Goal: Task Accomplishment & Management: Manage account settings

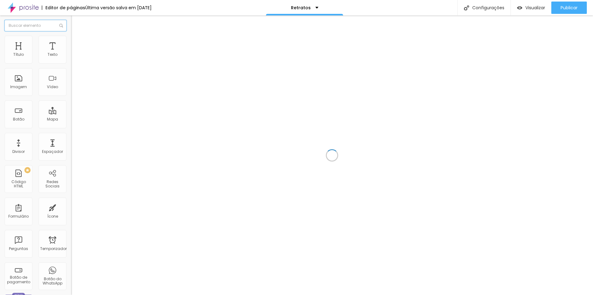
click at [40, 27] on input "text" at bounding box center [36, 25] width 62 height 11
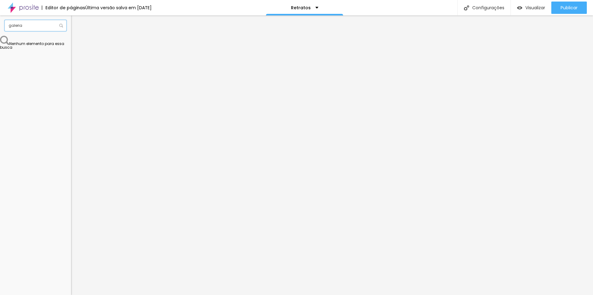
click at [29, 28] on input "galeria" at bounding box center [36, 25] width 62 height 11
type input "g"
type input "f"
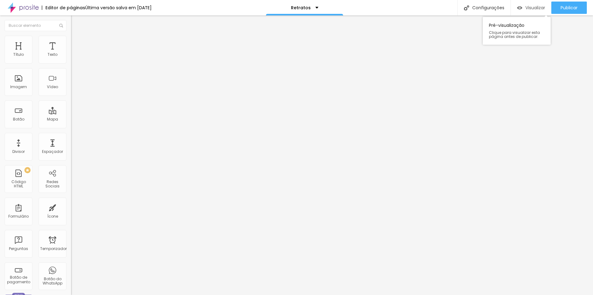
click at [538, 7] on font "Visualizar" at bounding box center [535, 8] width 20 height 6
click at [525, 10] on font "Visualizar" at bounding box center [535, 8] width 20 height 6
click at [331, 9] on div "ensaio formatura" at bounding box center [311, 8] width 48 height 4
click at [383, 10] on div "Editor de páginas Alterações salvas automaticamente ensaio formatura Configuraç…" at bounding box center [296, 7] width 593 height 15
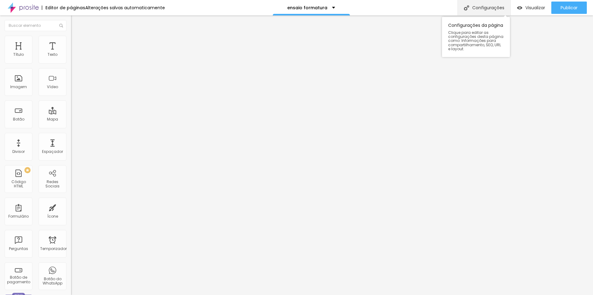
click at [469, 6] on div "Configurações" at bounding box center [483, 7] width 53 height 15
click at [75, 53] on font "Trocar imagem" at bounding box center [90, 50] width 30 height 5
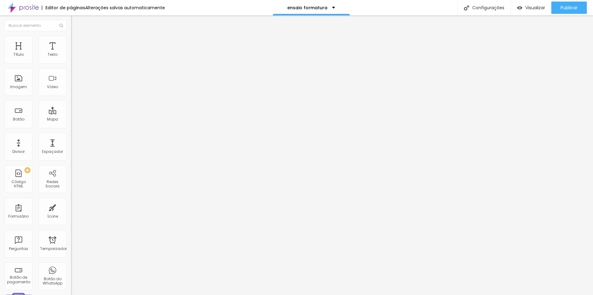
click at [533, 11] on div "Visualizar" at bounding box center [531, 8] width 28 height 12
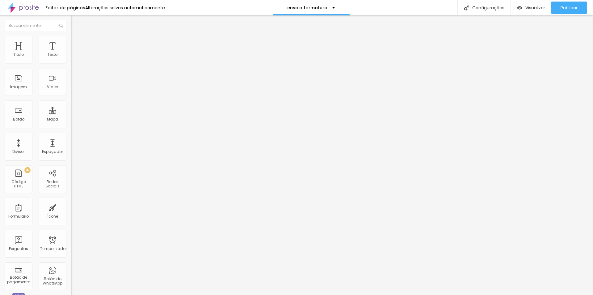
click at [71, 97] on span "Original" at bounding box center [78, 93] width 15 height 5
click at [71, 104] on span "Padrão" at bounding box center [78, 101] width 14 height 5
click at [71, 100] on div "Cinema 16:9" at bounding box center [106, 98] width 71 height 4
click at [71, 109] on div "Quadrado 1:1" at bounding box center [106, 108] width 71 height 4
click at [71, 114] on span "Original" at bounding box center [78, 110] width 15 height 5
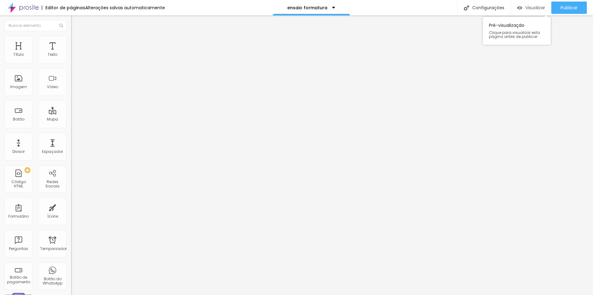
click at [534, 4] on div "Visualizar" at bounding box center [531, 8] width 28 height 12
click at [532, 7] on font "Visualizar" at bounding box center [535, 8] width 20 height 6
click at [71, 58] on font "Título 2" at bounding box center [81, 55] width 20 height 8
click at [71, 63] on font "Título 3" at bounding box center [80, 59] width 18 height 7
type input "49"
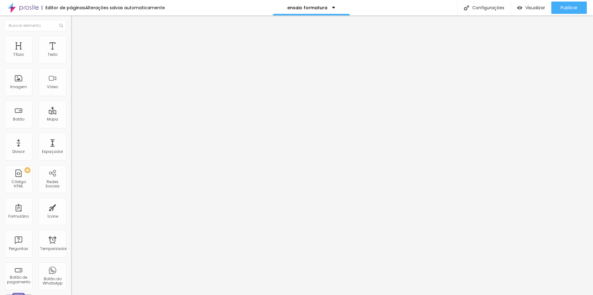
type input "49"
type input "48"
type input "47"
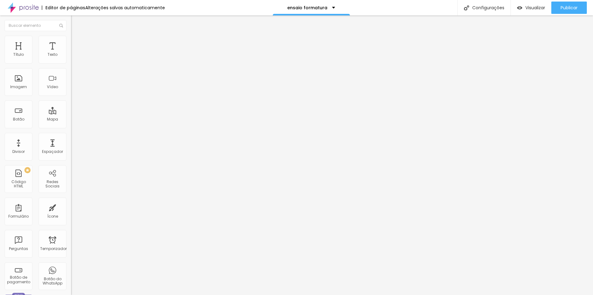
type input "42"
type input "41"
type input "39"
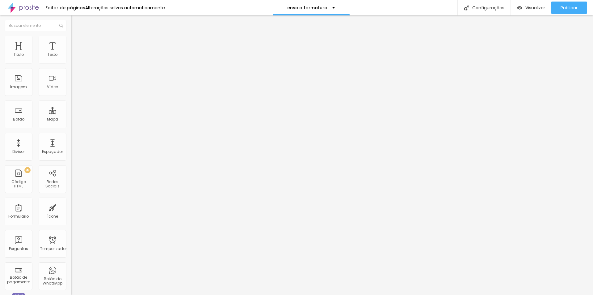
type input "39"
type input "38"
type input "37"
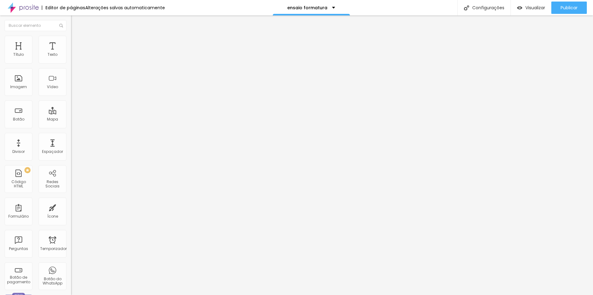
type input "36"
type input "35"
type input "34"
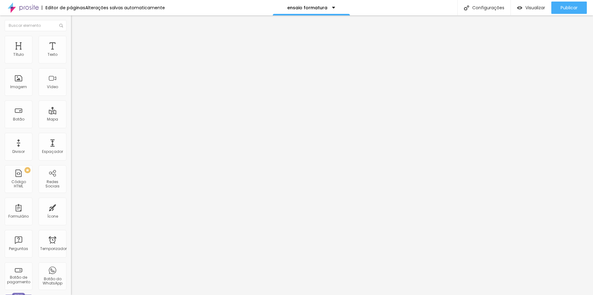
type input "34"
type input "33"
type input "32"
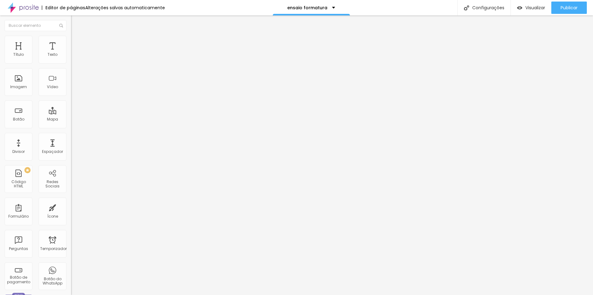
type input "31"
type input "29"
type input "28"
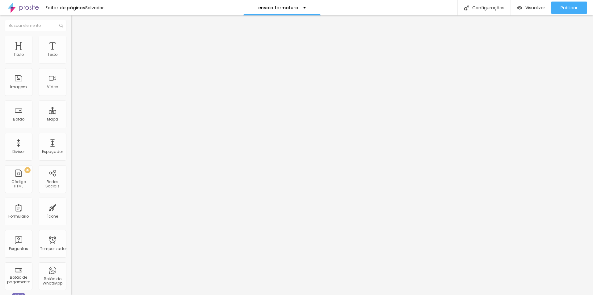
type input "28"
type input "29"
type input "30"
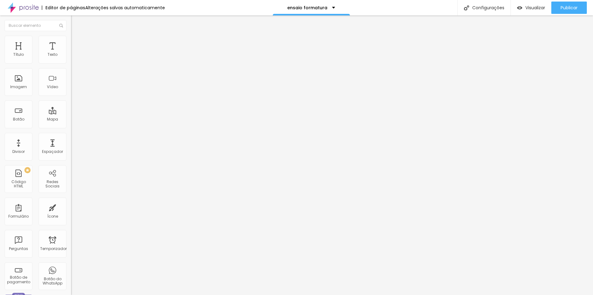
type input "31"
drag, startPoint x: 30, startPoint y: 130, endPoint x: 22, endPoint y: 129, distance: 8.4
type input "31"
click at [71, 147] on input "range" at bounding box center [91, 149] width 40 height 5
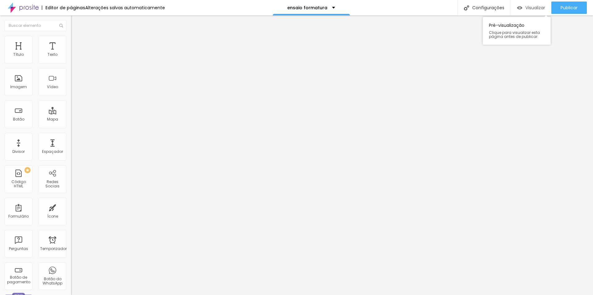
click at [534, 7] on font "Visualizar" at bounding box center [535, 8] width 20 height 6
click at [531, 7] on font "Visualizar" at bounding box center [535, 8] width 20 height 6
click at [73, 57] on icon "button" at bounding box center [75, 56] width 4 height 4
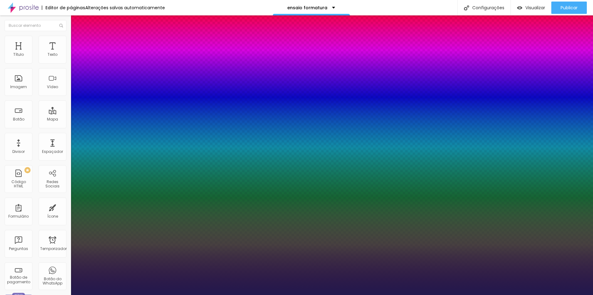
click at [438, 295] on div at bounding box center [296, 295] width 593 height 0
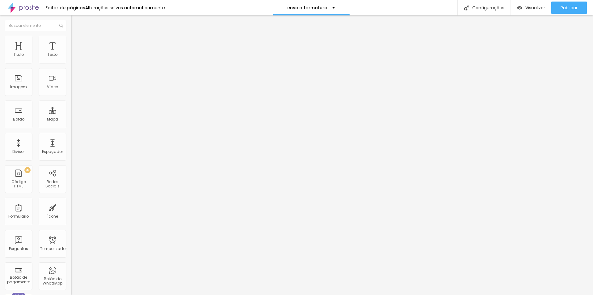
click at [73, 57] on icon "button" at bounding box center [75, 56] width 4 height 4
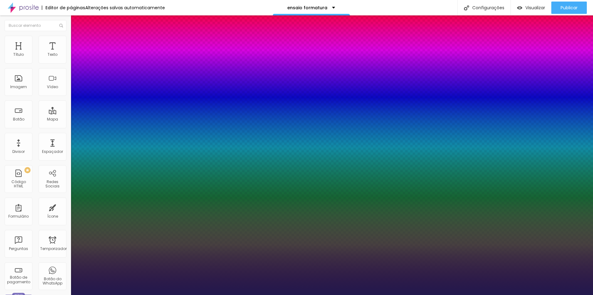
type input "1"
click at [347, 295] on div at bounding box center [296, 295] width 593 height 0
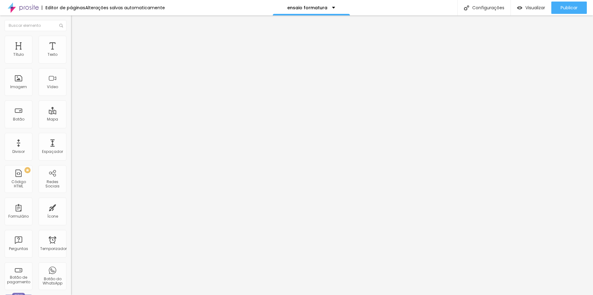
click at [75, 53] on font "Trocar imagem" at bounding box center [90, 50] width 30 height 5
click at [71, 97] on span "Padrão 4:3" at bounding box center [81, 93] width 20 height 5
click at [71, 114] on span "Original" at bounding box center [78, 110] width 15 height 5
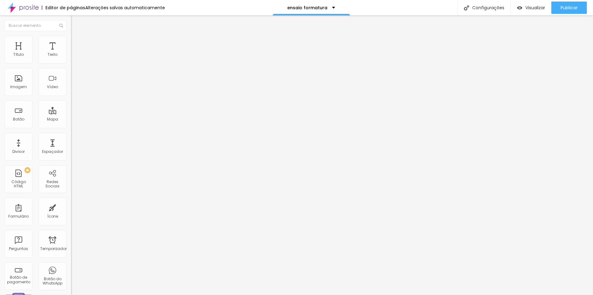
click at [75, 53] on font "Trocar imagem" at bounding box center [90, 50] width 30 height 5
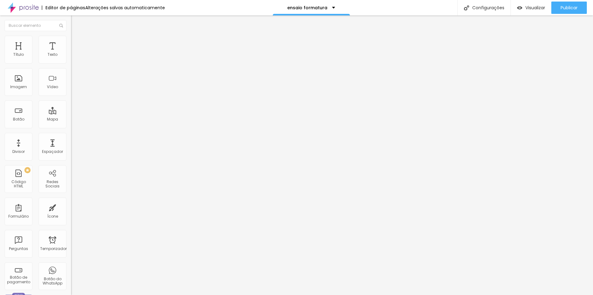
click at [75, 53] on font "Trocar imagem" at bounding box center [90, 50] width 30 height 5
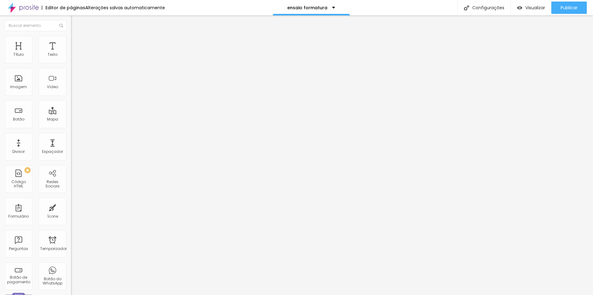
click at [71, 97] on span "Cinema 16:9" at bounding box center [82, 93] width 23 height 5
click at [71, 113] on div "Original" at bounding box center [106, 111] width 71 height 4
click at [75, 53] on font "Trocar imagem" at bounding box center [90, 50] width 30 height 5
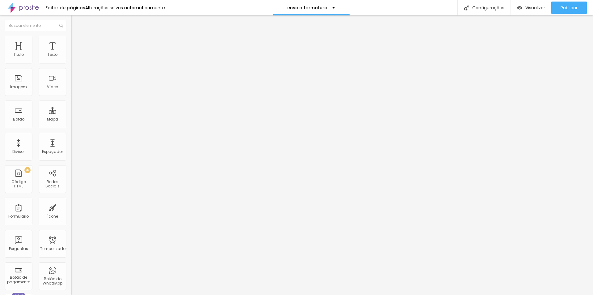
click at [71, 97] on font "Cinema 16:9" at bounding box center [82, 93] width 23 height 5
click at [71, 114] on span "Original" at bounding box center [78, 110] width 15 height 5
click at [75, 53] on font "Trocar imagem" at bounding box center [90, 50] width 30 height 5
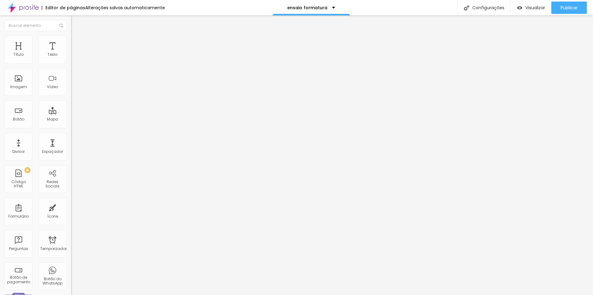
click at [75, 53] on font "Trocar imagem" at bounding box center [90, 50] width 30 height 5
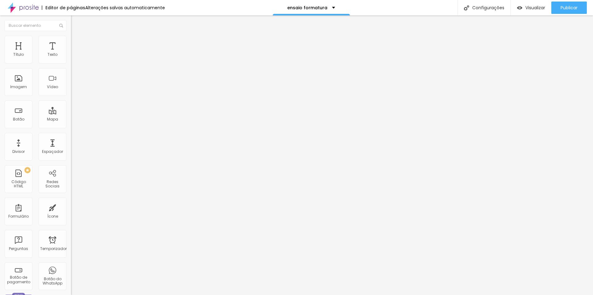
click at [71, 97] on span "1:1 Quadrado" at bounding box center [83, 93] width 24 height 5
click at [71, 114] on span "Original" at bounding box center [78, 110] width 15 height 5
click at [75, 53] on font "Trocar imagem" at bounding box center [90, 50] width 30 height 5
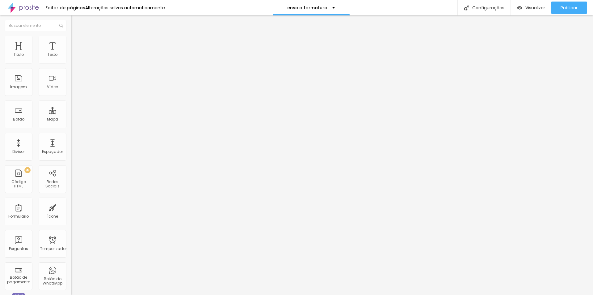
click at [75, 53] on font "Trocar imagem" at bounding box center [90, 50] width 30 height 5
click at [71, 97] on span "1:1 Quadrado" at bounding box center [83, 93] width 24 height 5
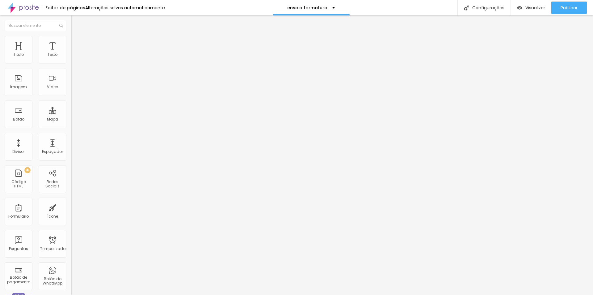
click at [71, 113] on div "Original" at bounding box center [106, 111] width 71 height 4
click at [71, 108] on span "Quadrado" at bounding box center [81, 105] width 20 height 5
click at [71, 97] on span "Original" at bounding box center [78, 93] width 15 height 5
click at [71, 108] on span "Quadrado" at bounding box center [81, 105] width 20 height 5
click at [71, 53] on span "Trocar imagem" at bounding box center [88, 50] width 34 height 5
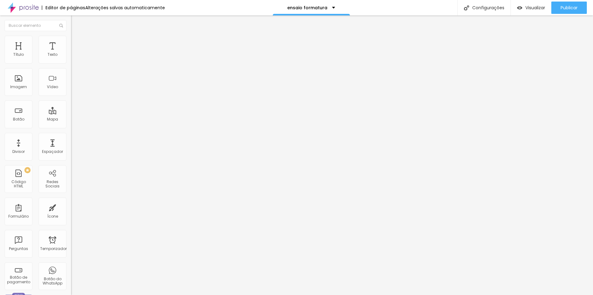
click at [71, 53] on span "Trocar imagem" at bounding box center [88, 50] width 34 height 5
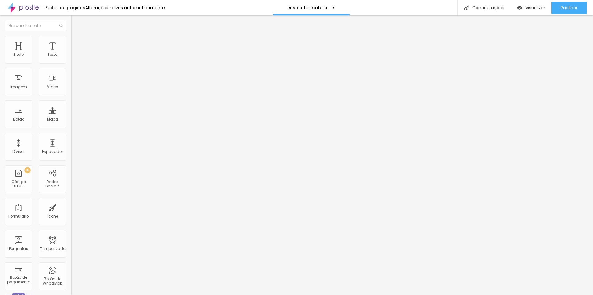
click at [75, 53] on font "Trocar imagem" at bounding box center [90, 50] width 30 height 5
click at [71, 97] on span "Padrão 4:3" at bounding box center [81, 93] width 20 height 5
click at [71, 113] on div "Original" at bounding box center [106, 111] width 71 height 4
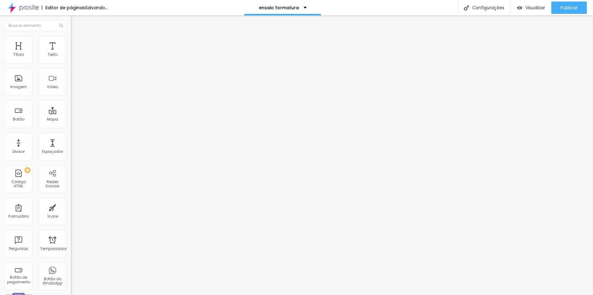
click at [75, 53] on font "Trocar imagem" at bounding box center [90, 50] width 30 height 5
click at [71, 97] on font "Padrão 4:3" at bounding box center [81, 93] width 20 height 5
click at [71, 114] on span "Original" at bounding box center [78, 110] width 15 height 5
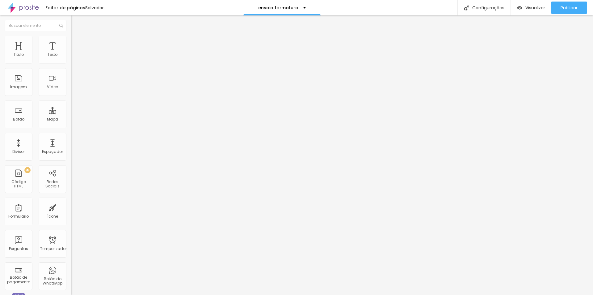
click at [75, 53] on font "Trocar imagem" at bounding box center [90, 50] width 30 height 5
click at [71, 97] on font "1:1 Quadrado" at bounding box center [83, 93] width 24 height 5
click at [71, 114] on span "Original" at bounding box center [78, 110] width 15 height 5
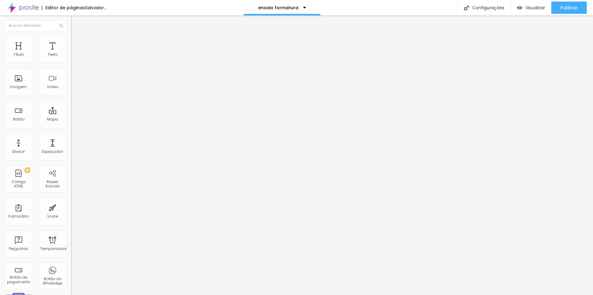
click at [75, 53] on font "Trocar imagem" at bounding box center [90, 50] width 30 height 5
click at [71, 97] on font "Cinema 16:9" at bounding box center [82, 93] width 23 height 5
click at [71, 114] on span "Original" at bounding box center [78, 110] width 15 height 5
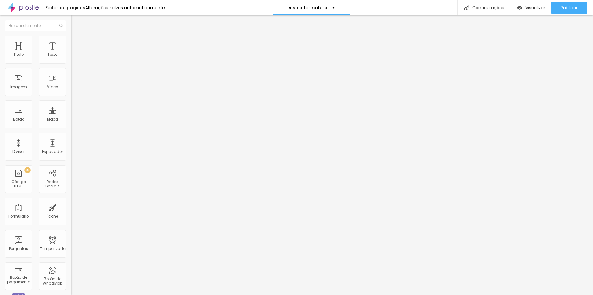
click at [75, 53] on font "Trocar imagem" at bounding box center [90, 50] width 30 height 5
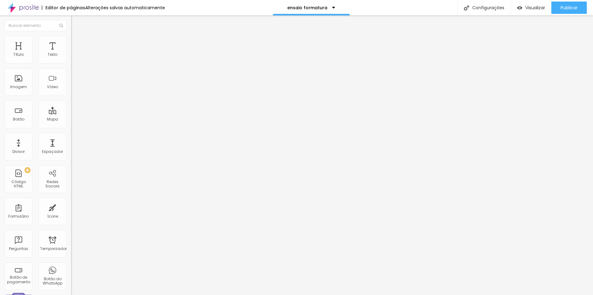
click at [71, 97] on span "Padrão 4:3" at bounding box center [81, 93] width 20 height 5
click at [71, 113] on div "Original" at bounding box center [106, 111] width 71 height 4
click at [71, 97] on font "Padrão 4:3" at bounding box center [81, 93] width 20 height 5
click at [71, 114] on span "Original" at bounding box center [78, 110] width 15 height 5
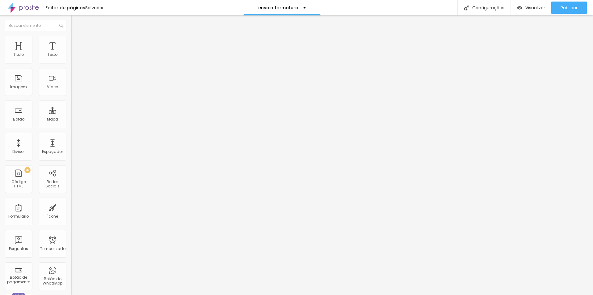
click at [75, 53] on font "Trocar imagem" at bounding box center [90, 50] width 30 height 5
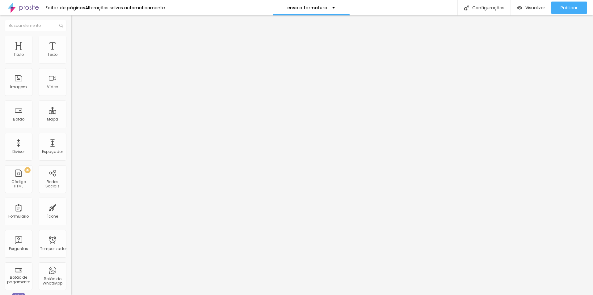
click at [71, 97] on font "1:1 Quadrado" at bounding box center [83, 93] width 24 height 5
click at [71, 114] on span "Original" at bounding box center [78, 110] width 15 height 5
click at [75, 53] on font "Trocar imagem" at bounding box center [90, 50] width 30 height 5
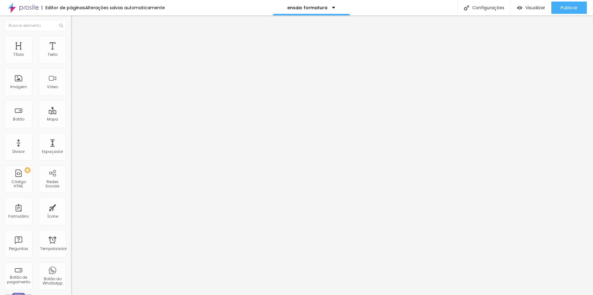
click at [75, 53] on font "Trocar imagem" at bounding box center [90, 50] width 30 height 5
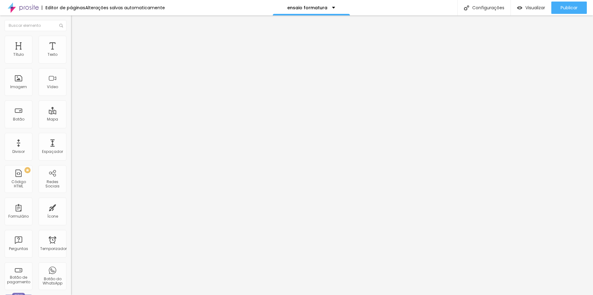
click at [75, 53] on font "Trocar imagem" at bounding box center [90, 50] width 30 height 5
click at [71, 97] on font "Original" at bounding box center [78, 93] width 15 height 5
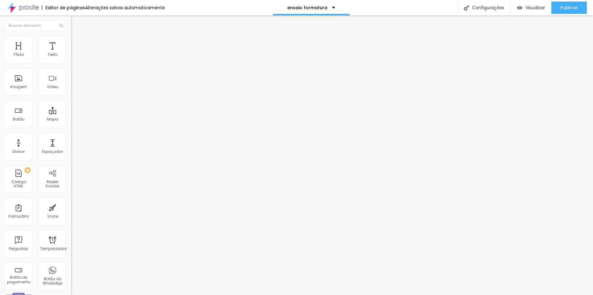
click at [71, 108] on span "Quadrado" at bounding box center [81, 105] width 20 height 5
click at [71, 39] on img at bounding box center [74, 39] width 6 height 6
click at [71, 42] on img at bounding box center [74, 45] width 6 height 6
type input "16"
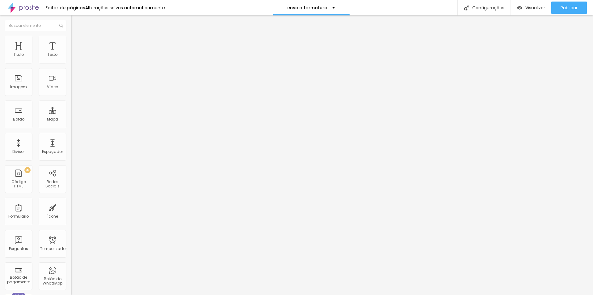
type input "67"
type input "77"
type input "83"
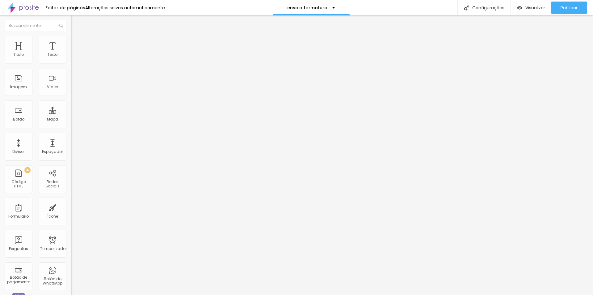
type input "83"
type input "89"
type input "91"
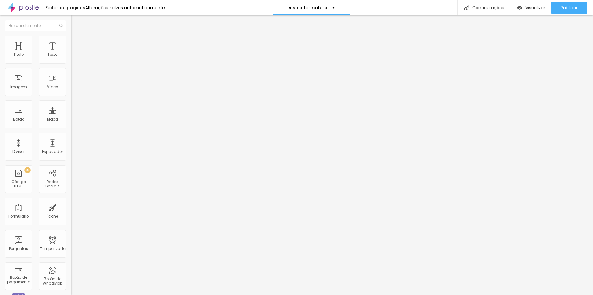
type input "95"
type input "100"
type input "72"
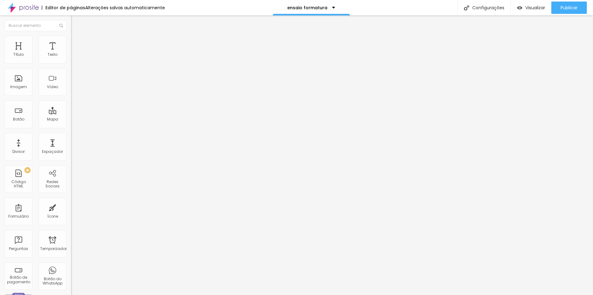
type input "72"
type input "21"
type input "16"
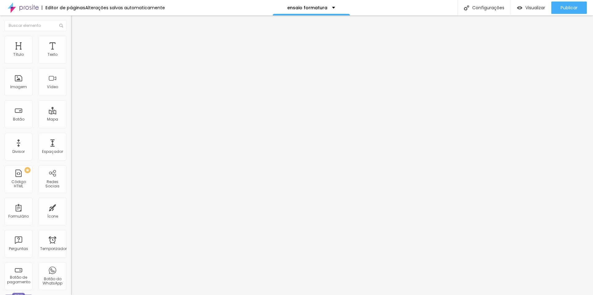
type input "12"
type input "7"
type input "2"
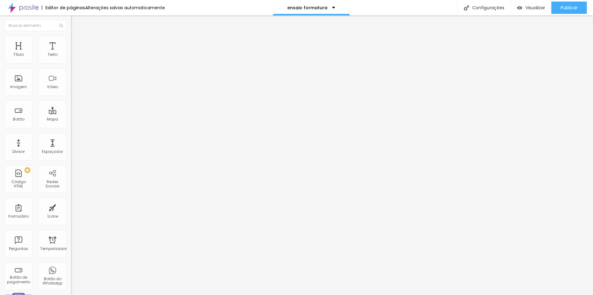
type input "2"
type input "0"
type input "1"
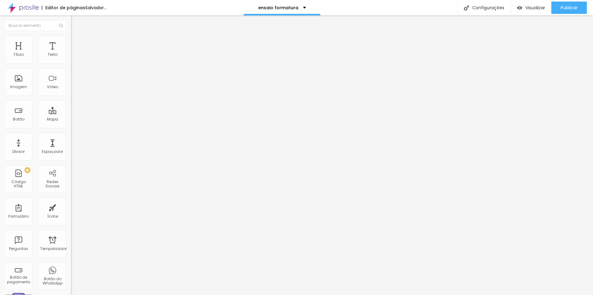
type input "16"
type input "21"
type input "20"
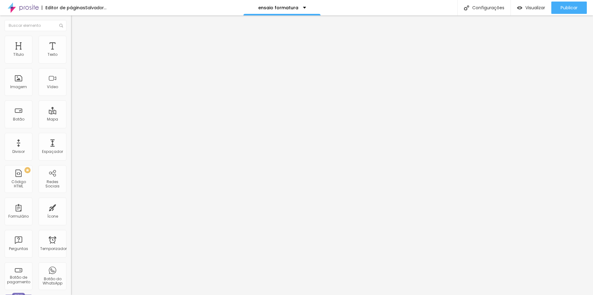
type input "20"
type input "16"
type input "13"
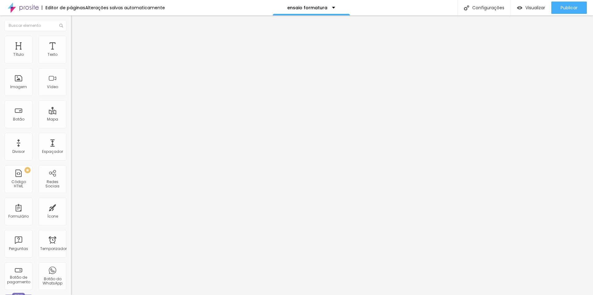
type input "13"
click at [71, 120] on input "range" at bounding box center [91, 122] width 40 height 5
click at [71, 53] on span "Trocar imagem" at bounding box center [88, 50] width 34 height 5
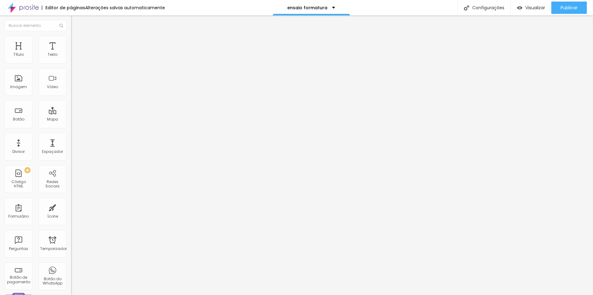
click at [71, 97] on font "1:1 Quadrado" at bounding box center [83, 93] width 24 height 5
click at [71, 114] on span "Original" at bounding box center [78, 110] width 15 height 5
click at [71, 53] on span "Trocar imagem" at bounding box center [88, 50] width 34 height 5
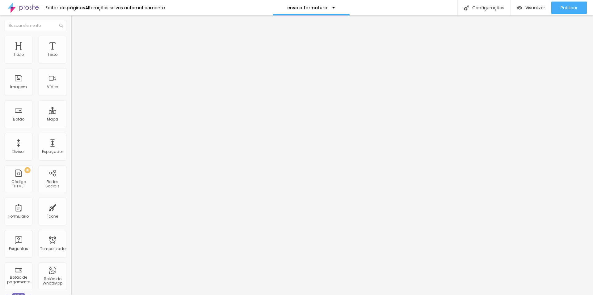
click at [71, 97] on span "1:1 Quadrado" at bounding box center [83, 93] width 24 height 5
click at [71, 100] on span "Cinema" at bounding box center [78, 97] width 15 height 5
click at [71, 114] on span "Original" at bounding box center [78, 110] width 15 height 5
click at [75, 53] on font "Trocar imagem" at bounding box center [90, 50] width 30 height 5
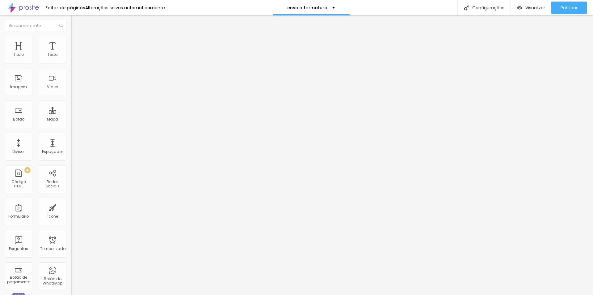
click at [75, 53] on font "Trocar imagem" at bounding box center [90, 50] width 30 height 5
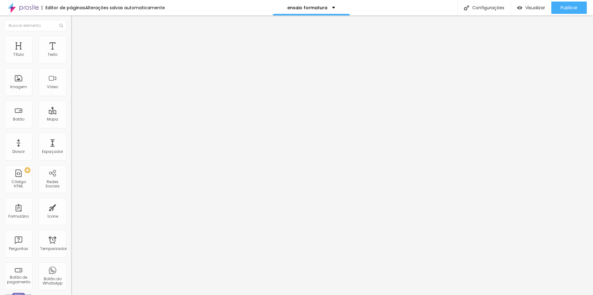
click at [71, 97] on font "1:1 Quadrado" at bounding box center [83, 93] width 24 height 5
click at [71, 114] on span "Original" at bounding box center [78, 110] width 15 height 5
click at [71, 108] on span "Quadrado" at bounding box center [81, 105] width 20 height 5
click at [75, 53] on font "Trocar imagem" at bounding box center [90, 50] width 30 height 5
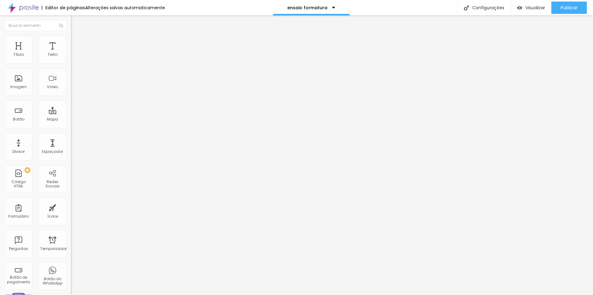
scroll to position [0, 0]
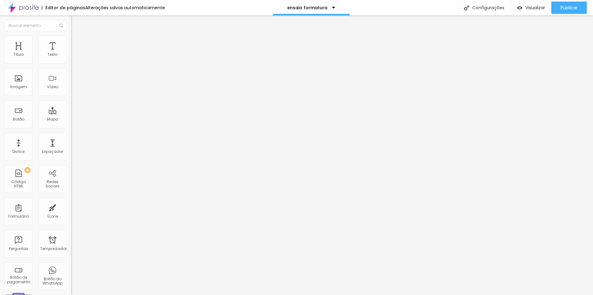
click at [71, 53] on span "Trocar imagem" at bounding box center [88, 50] width 34 height 5
click at [71, 97] on span "Original" at bounding box center [78, 93] width 15 height 5
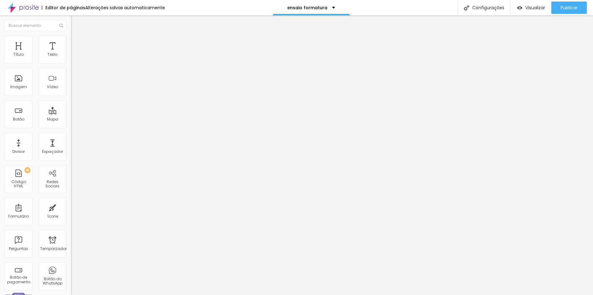
click at [71, 107] on div "Quadrado 1:1" at bounding box center [106, 105] width 71 height 4
click at [75, 53] on font "Trocar imagem" at bounding box center [90, 50] width 30 height 5
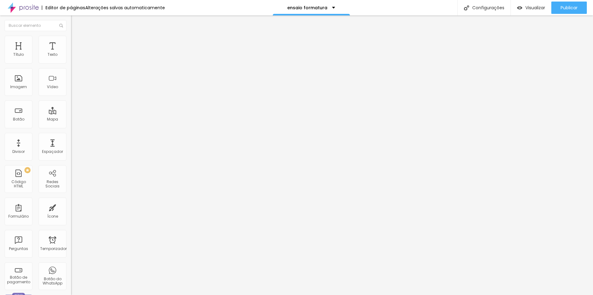
click at [75, 53] on font "Trocar imagem" at bounding box center [90, 50] width 30 height 5
click at [71, 114] on span "Original" at bounding box center [78, 110] width 15 height 5
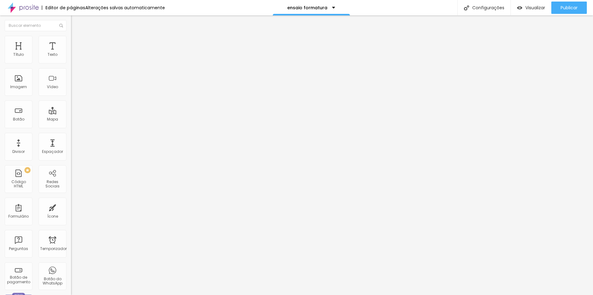
click at [71, 107] on div "Quadrado 1:1" at bounding box center [106, 105] width 71 height 4
click at [71, 104] on span "Padrão" at bounding box center [78, 101] width 14 height 5
click at [71, 100] on div "Cinema 16:9" at bounding box center [106, 98] width 71 height 4
click at [71, 110] on font "Quadrado" at bounding box center [81, 107] width 20 height 5
click at [71, 37] on img at bounding box center [74, 39] width 6 height 6
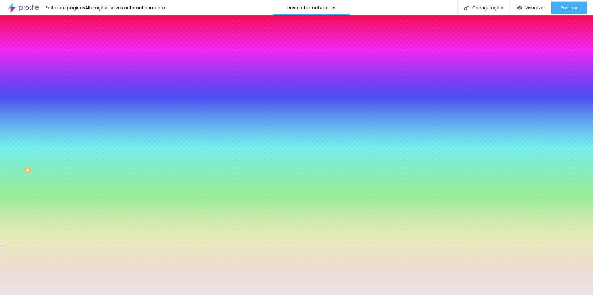
click at [75, 57] on font "Trocar imagem" at bounding box center [90, 54] width 30 height 5
click at [71, 56] on div "Trocar imagem" at bounding box center [106, 54] width 71 height 4
click at [75, 57] on font "Trocar imagem" at bounding box center [90, 54] width 30 height 5
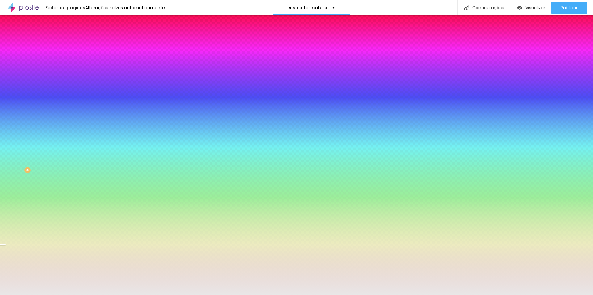
click at [75, 57] on font "Trocar imagem" at bounding box center [90, 54] width 30 height 5
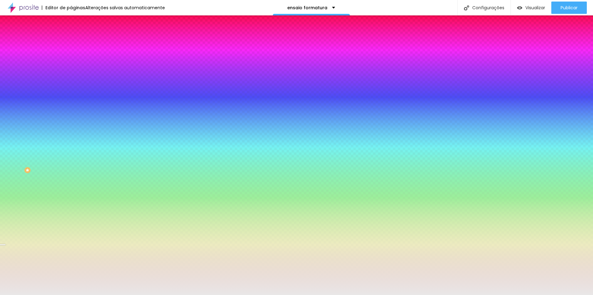
click at [75, 57] on font "Trocar imagem" at bounding box center [90, 54] width 30 height 5
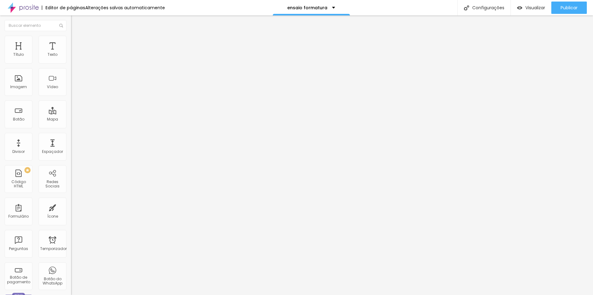
click at [71, 68] on font "Título 4" at bounding box center [79, 64] width 17 height 6
click at [76, 69] on font "Título 4" at bounding box center [84, 66] width 17 height 6
click at [566, 7] on font "Publicar" at bounding box center [568, 8] width 17 height 6
click at [484, 5] on font "Configurações" at bounding box center [488, 8] width 32 height 6
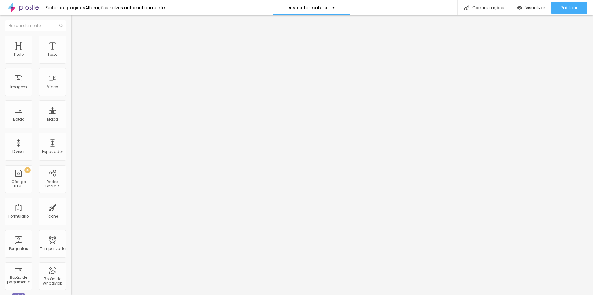
scroll to position [10, 0]
drag, startPoint x: 287, startPoint y: 183, endPoint x: 234, endPoint y: 183, distance: 52.2
type input "Ensaio de Formatura | Laudo Leal Fotografia"
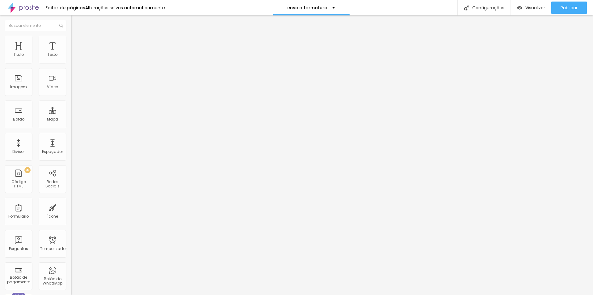
drag, startPoint x: 239, startPoint y: 212, endPoint x: 306, endPoint y: 233, distance: 70.1
paste textarea "No Estúdio Laudo Leal, cada clique é pensado para valorizar sua conquista e ete…"
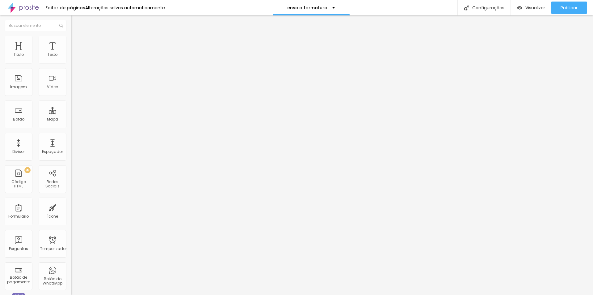
drag, startPoint x: 321, startPoint y: 231, endPoint x: 317, endPoint y: 228, distance: 5.1
drag, startPoint x: 290, startPoint y: 211, endPoint x: 232, endPoint y: 213, distance: 57.8
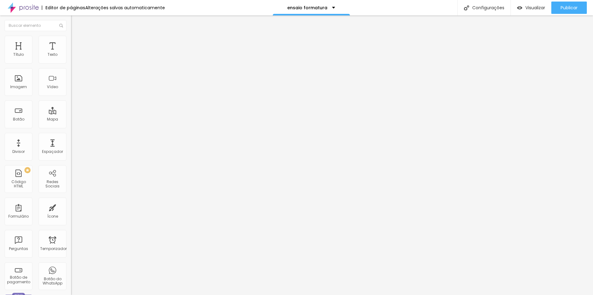
paste textarea "No Estúdio Laudo Leal você encontra becas, estrutura completa e muito estilo."
drag, startPoint x: 327, startPoint y: 226, endPoint x: 269, endPoint y: 194, distance: 66.2
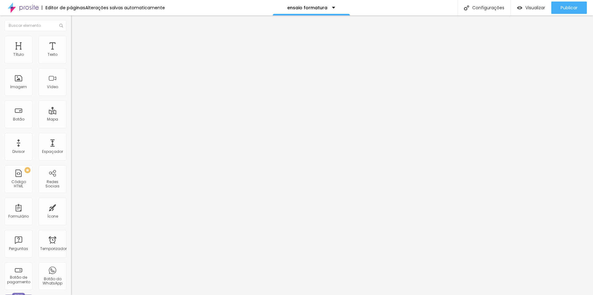
type textarea "Cada clique é pensado para valorizar sua conquista e eternizar esse momento esp…"
drag, startPoint x: 286, startPoint y: 146, endPoint x: 214, endPoint y: 149, distance: 72.0
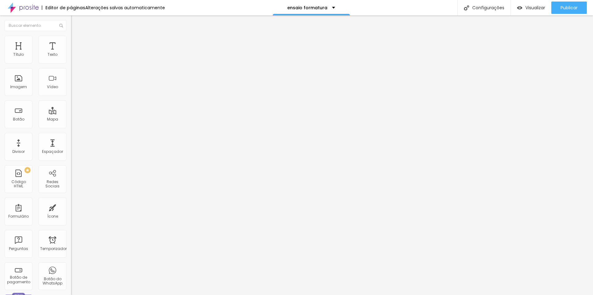
scroll to position [0, 0]
type input "Ensaio de Formatura | Laudo Leal Fotografia"
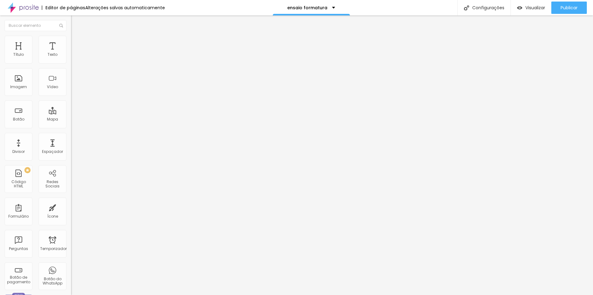
drag, startPoint x: 239, startPoint y: 186, endPoint x: 325, endPoint y: 216, distance: 91.5
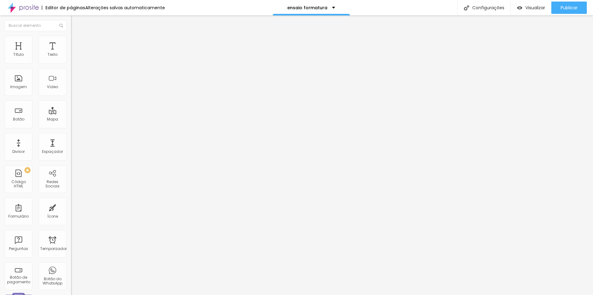
paste textarea "No olhar de Laudo Leal, seu ensaio de formatura ganha vida com emoção e autenti…"
paste textarea "Escolha o estilo que combina com você: clássico, elegante ou até mais descontra…"
drag, startPoint x: 296, startPoint y: 192, endPoint x: 312, endPoint y: 194, distance: 16.4
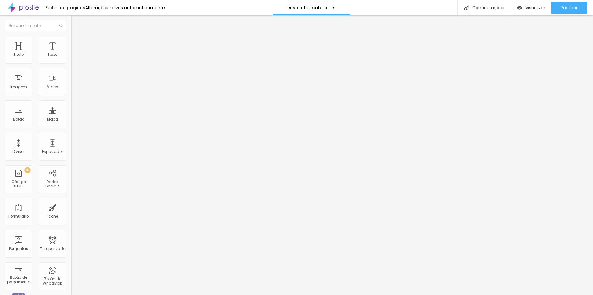
scroll to position [13, 0]
type textarea "No olhar de Laudo Leal, seu ensaio de formatura ganha vida com emoção e autenti…"
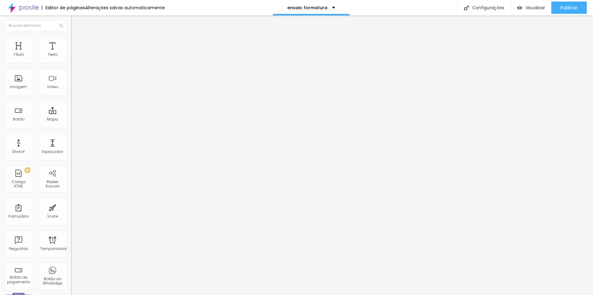
drag, startPoint x: 238, startPoint y: 220, endPoint x: 364, endPoint y: 253, distance: 130.6
paste textarea "Ensaio de formatura Ensaio de formatura individual Ensaio de formatura em grupo…"
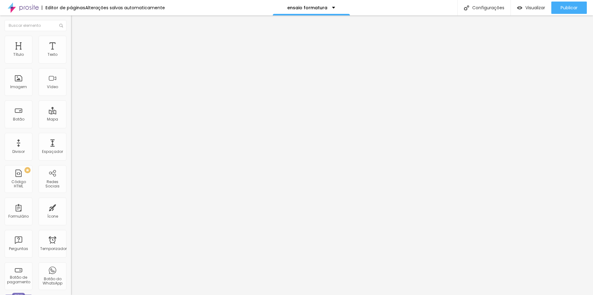
drag, startPoint x: 348, startPoint y: 223, endPoint x: 375, endPoint y: 220, distance: 27.3
drag, startPoint x: 316, startPoint y: 225, endPoint x: 240, endPoint y: 221, distance: 76.4
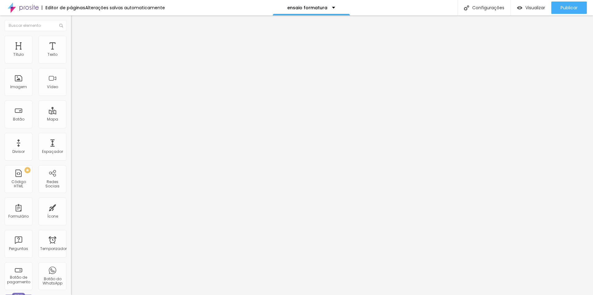
paste textarea "Ideias para ensaio de formatura Fotógrafo especializado em formatura Ensaio fot…"
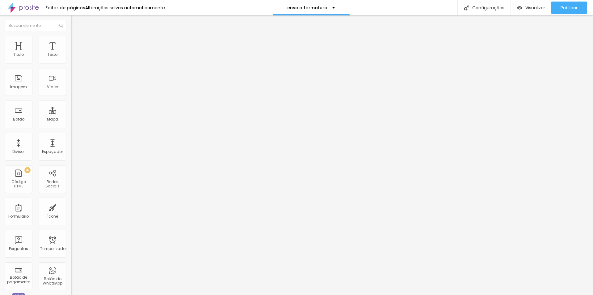
paste textarea "Ensaio de formatura com beca Ensaio de formatura com família Ensaio de formatur…"
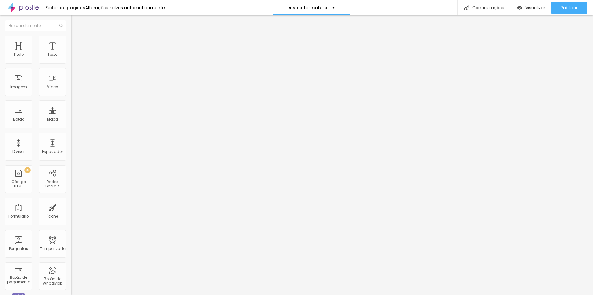
type textarea "Ensaio de formatura, Ensaio de formatura individual, Ensaio de formatura em gru…"
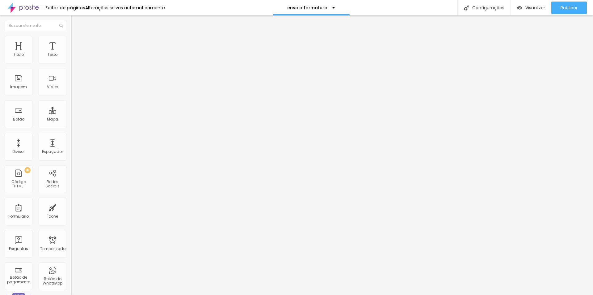
click at [560, 6] on font "Publicar" at bounding box center [568, 8] width 17 height 6
